Goal: Transaction & Acquisition: Purchase product/service

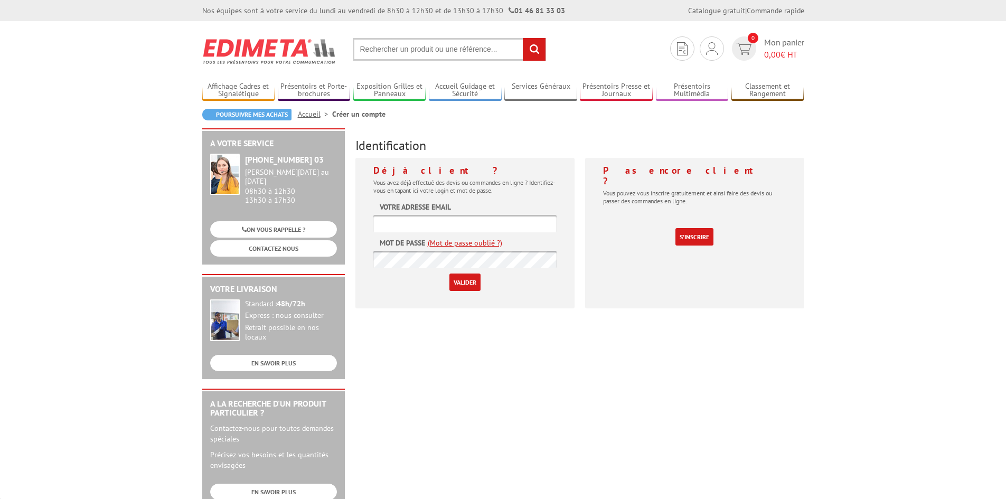
click at [465, 225] on input "text" at bounding box center [464, 223] width 183 height 17
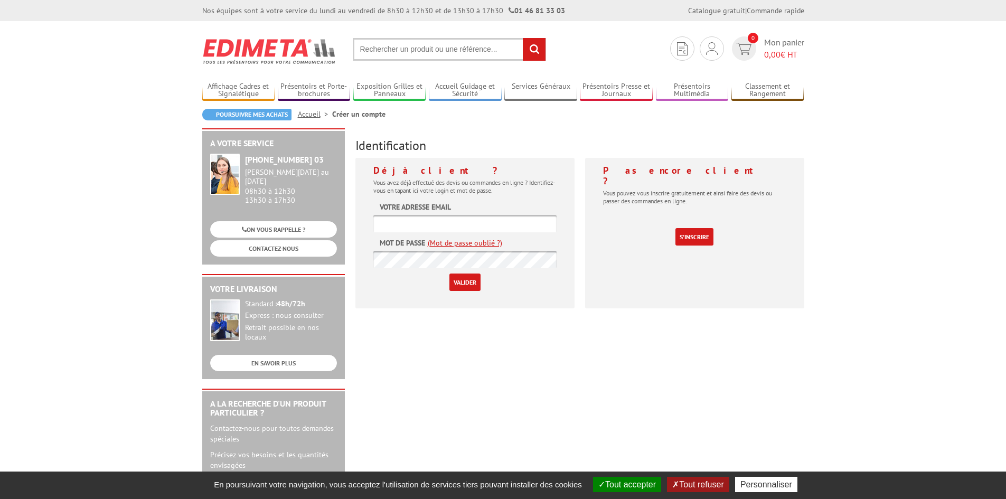
click at [620, 482] on button "Tout accepter" at bounding box center [627, 484] width 68 height 15
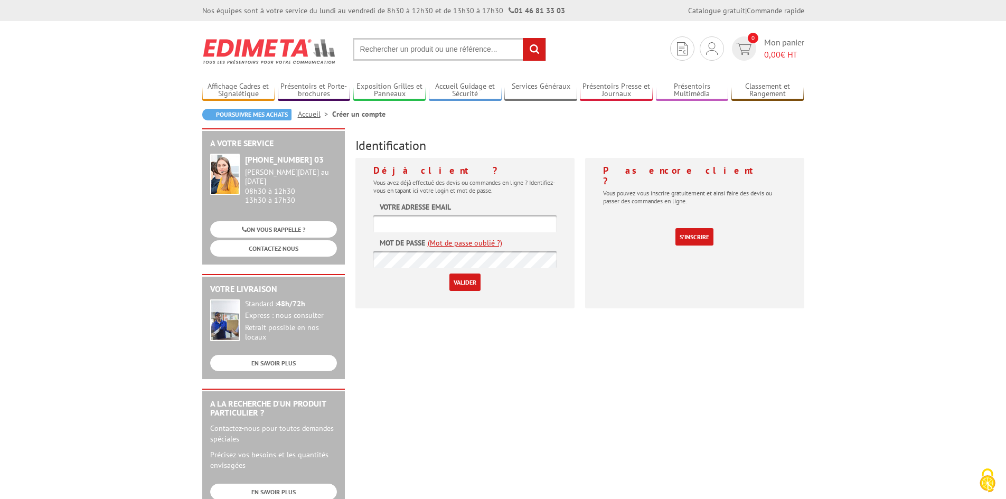
click at [425, 219] on input "text" at bounding box center [464, 223] width 183 height 17
type input "[EMAIL_ADDRESS][DOMAIN_NAME]"
click at [450, 274] on input "Valider" at bounding box center [465, 282] width 31 height 17
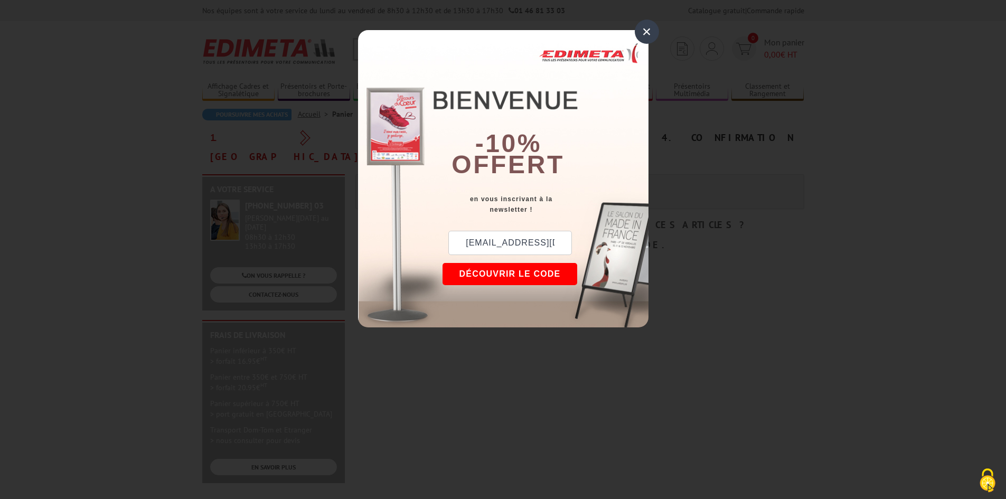
click at [648, 33] on div "×" at bounding box center [647, 32] width 24 height 24
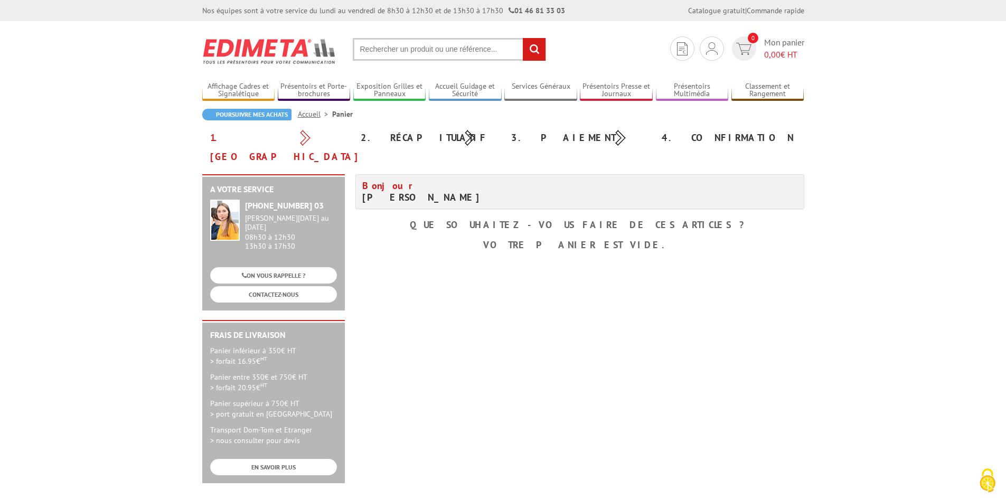
click at [433, 45] on input "text" at bounding box center [449, 49] width 193 height 23
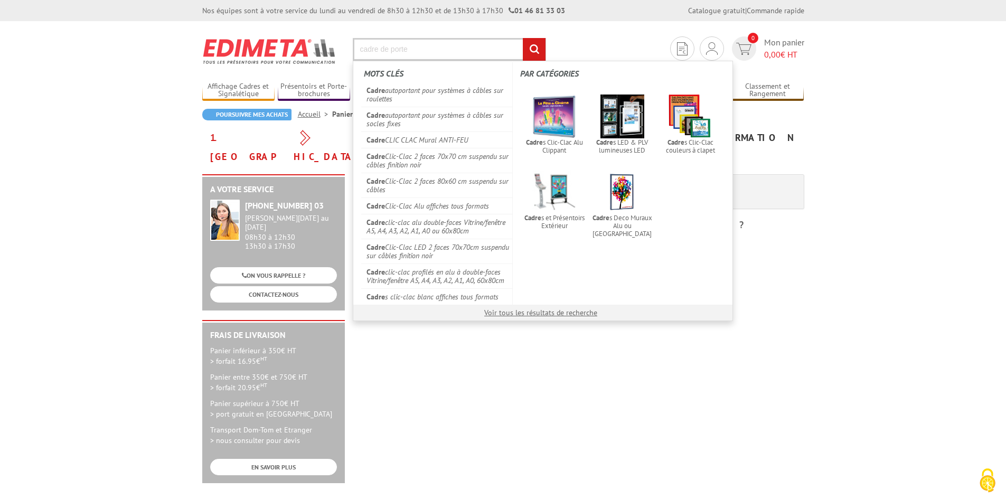
type input "cadre de porte"
click at [523, 38] on input "rechercher" at bounding box center [534, 49] width 23 height 23
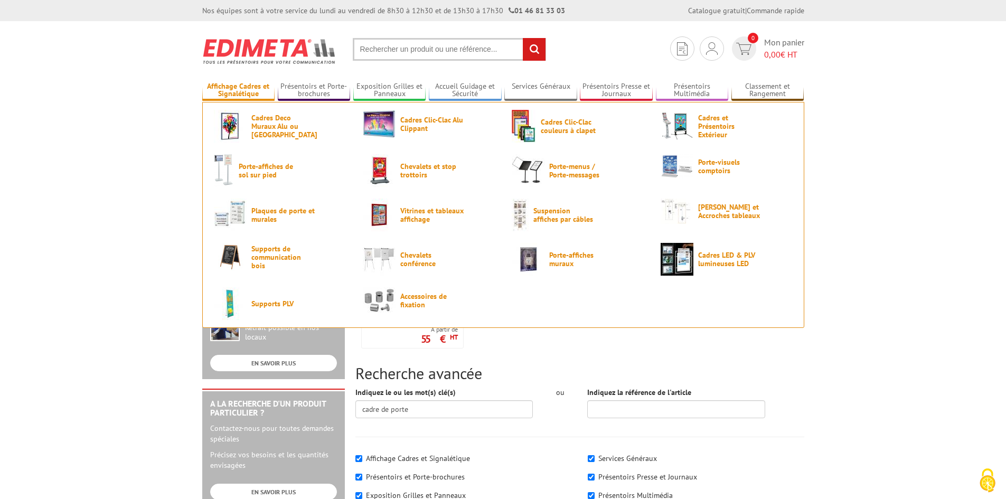
click at [235, 86] on link "Affichage Cadres et Signalétique" at bounding box center [238, 90] width 73 height 17
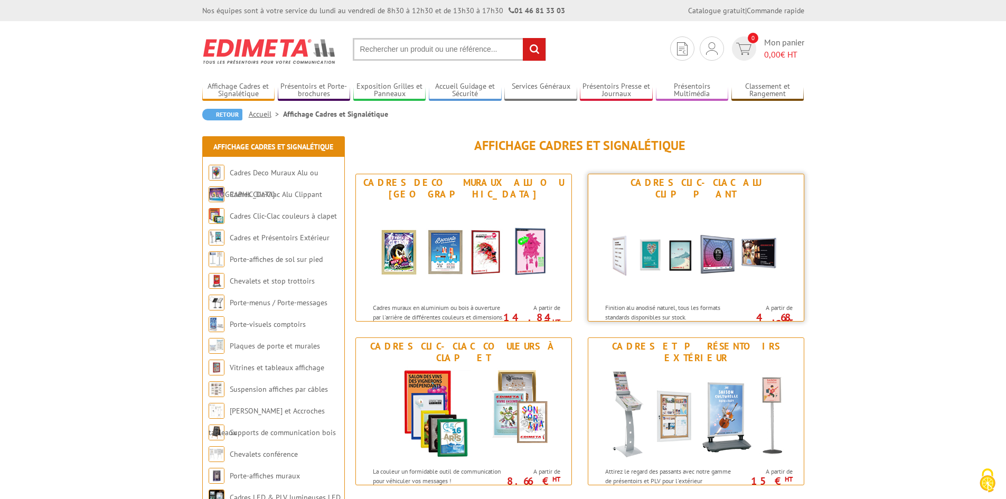
click at [723, 256] on img at bounding box center [696, 250] width 195 height 95
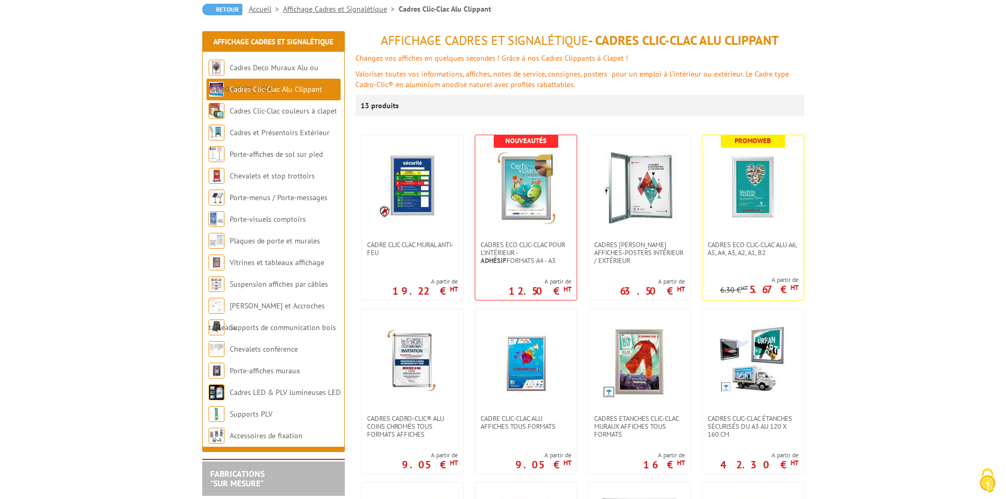
scroll to position [106, 0]
